Goal: Check status: Check status

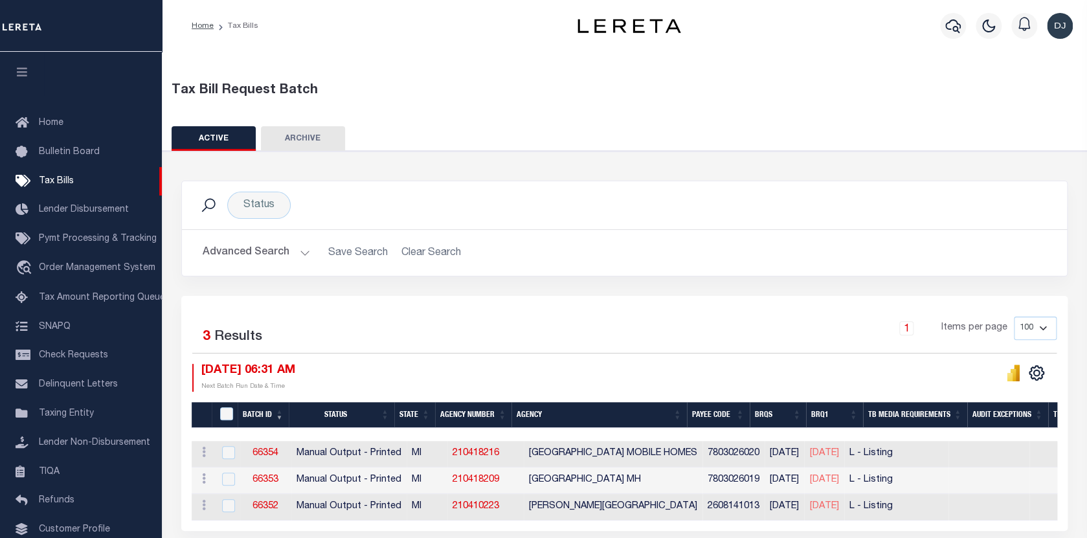
click at [295, 251] on button "Advanced Search" at bounding box center [257, 252] width 108 height 25
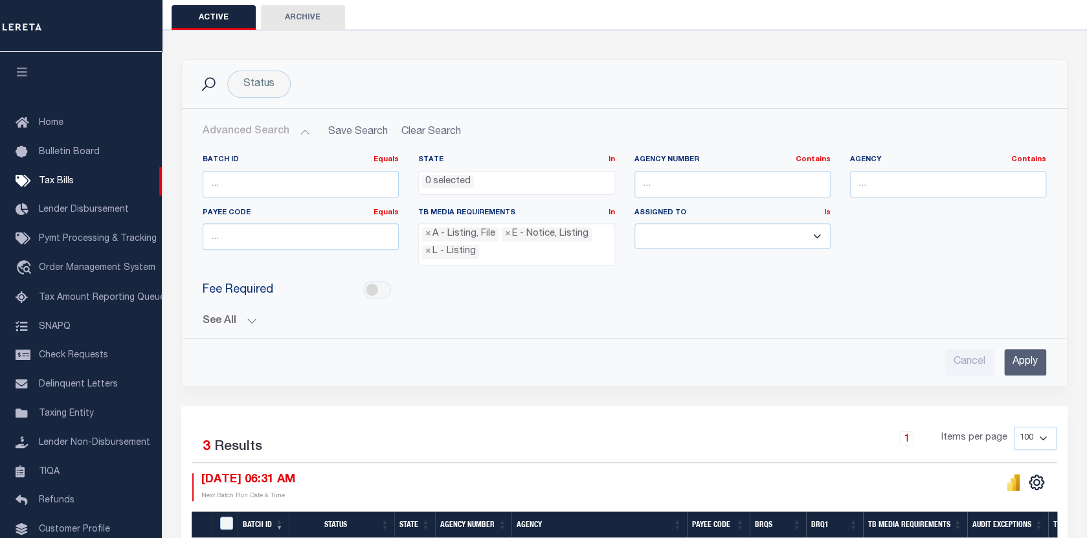
scroll to position [194, 0]
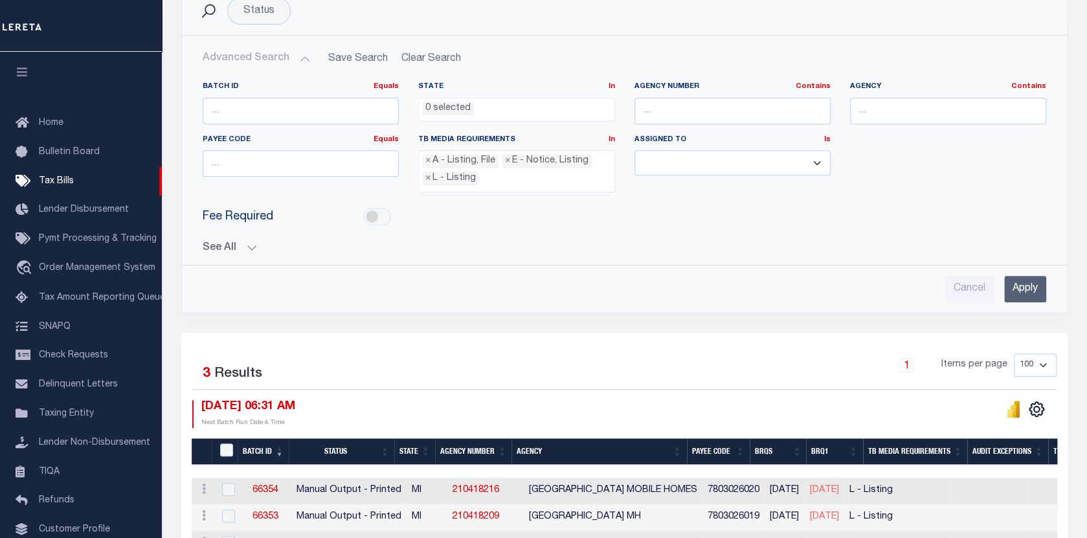
click at [250, 245] on button "See All" at bounding box center [625, 248] width 844 height 12
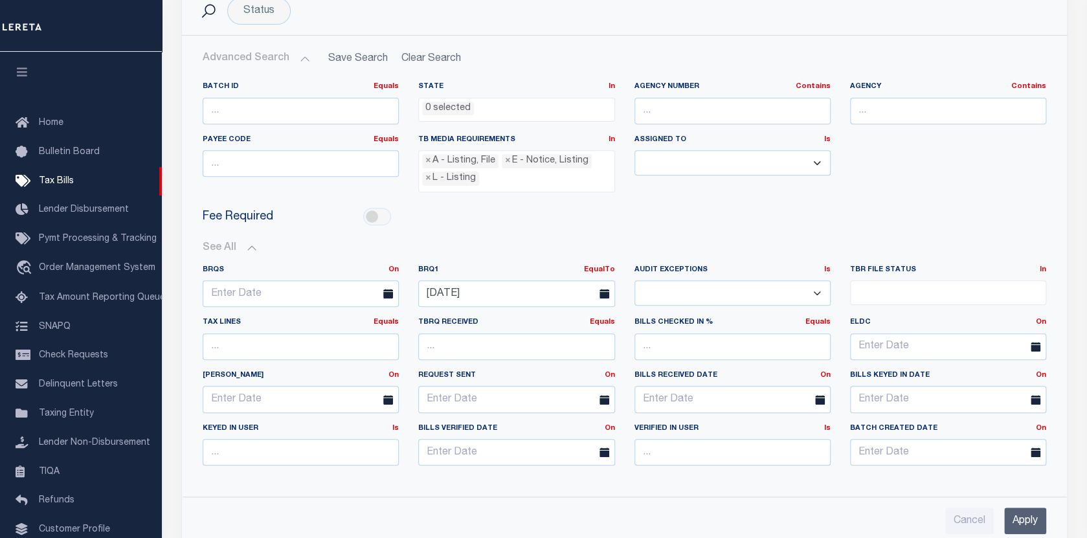
click at [608, 289] on icon at bounding box center [605, 294] width 10 height 10
click at [603, 289] on icon at bounding box center [605, 294] width 10 height 10
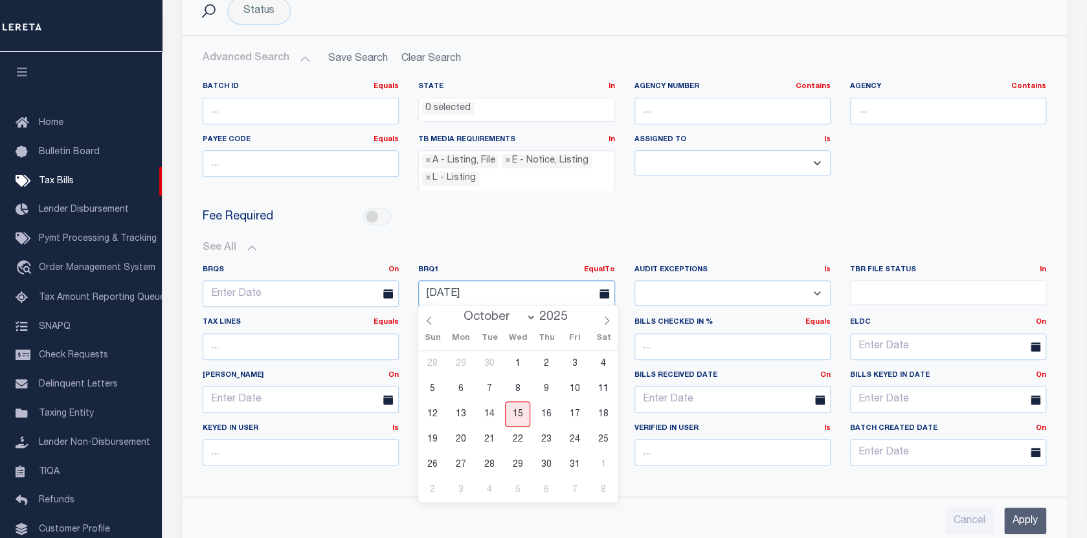
click at [538, 291] on input "[DATE]" at bounding box center [516, 293] width 196 height 27
click at [509, 413] on span "15" at bounding box center [517, 414] width 25 height 25
type input "[DATE]"
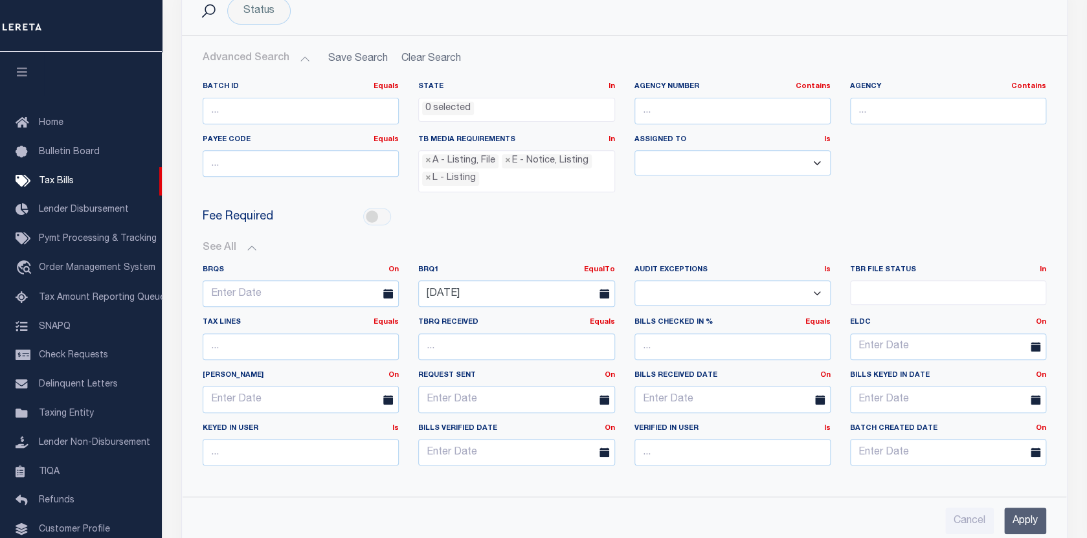
click at [1031, 517] on input "Apply" at bounding box center [1025, 521] width 42 height 27
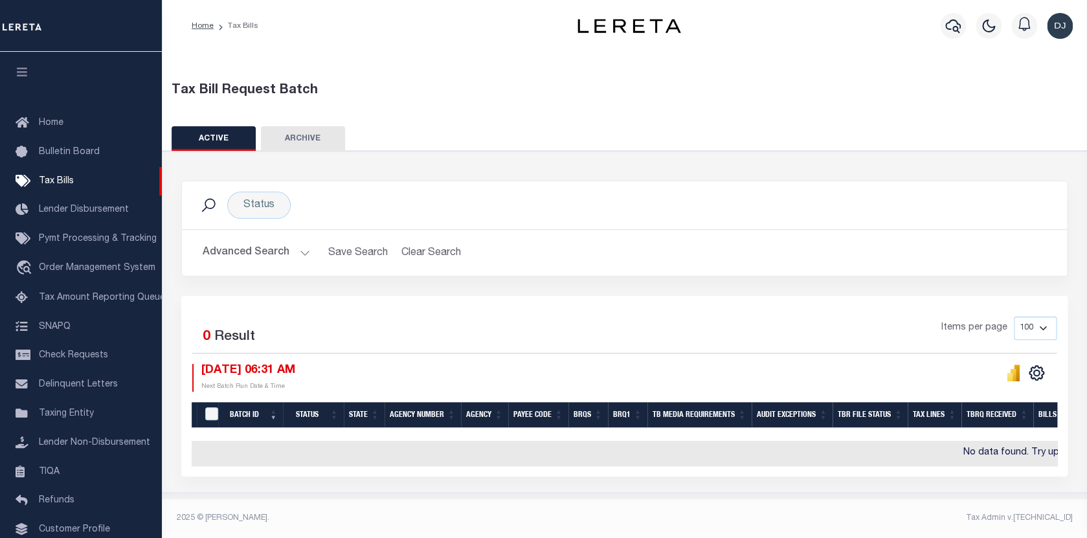
scroll to position [1, 0]
